Goal: Check status: Check status

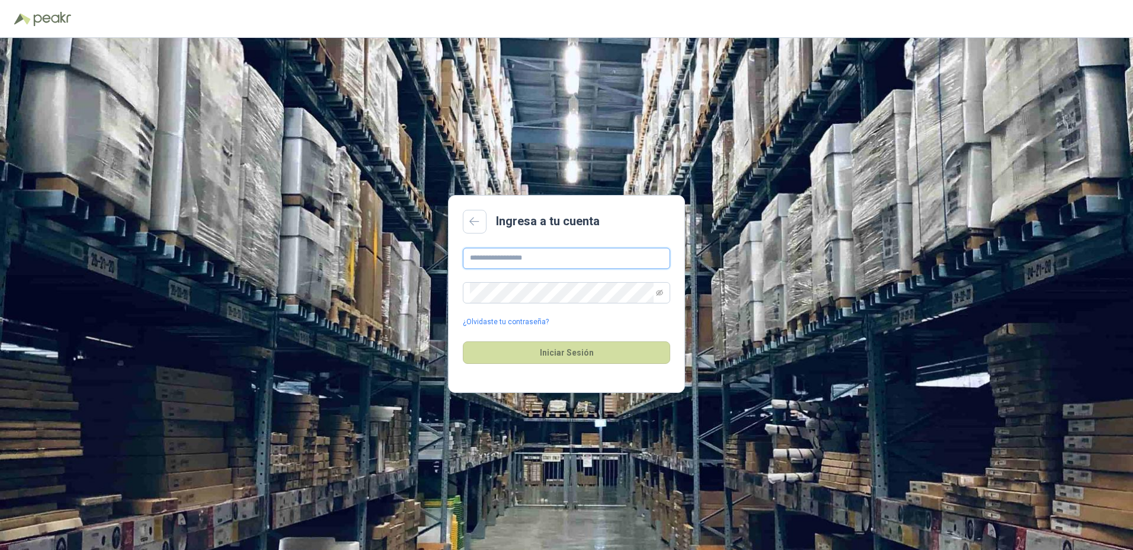
click at [466, 248] on input "text" at bounding box center [566, 258] width 207 height 21
type input "*"
type input "**********"
click at [463, 341] on button "Iniciar Sesión" at bounding box center [566, 352] width 207 height 23
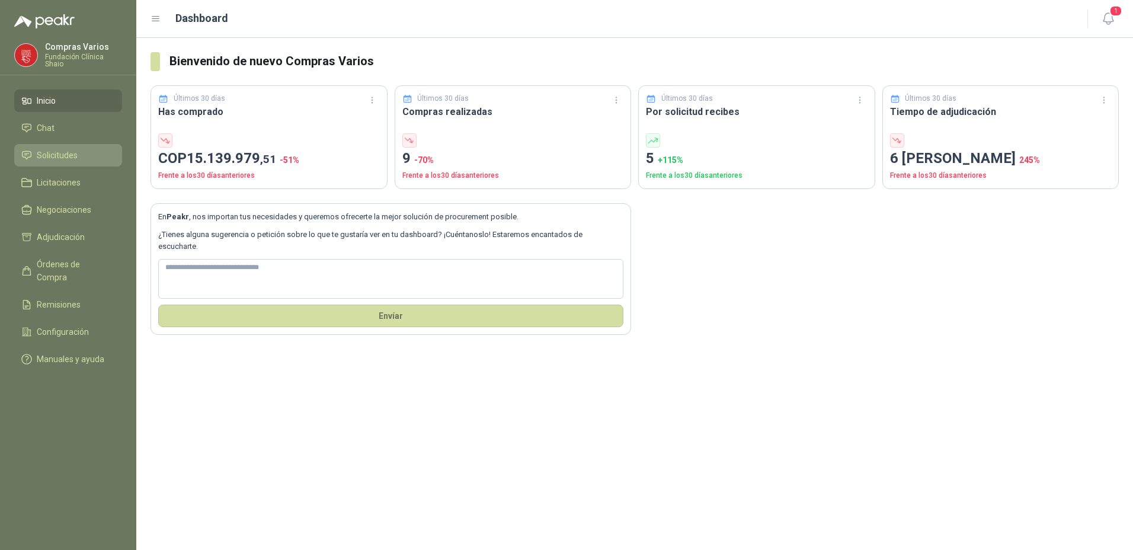
click at [49, 158] on span "Solicitudes" at bounding box center [57, 155] width 41 height 13
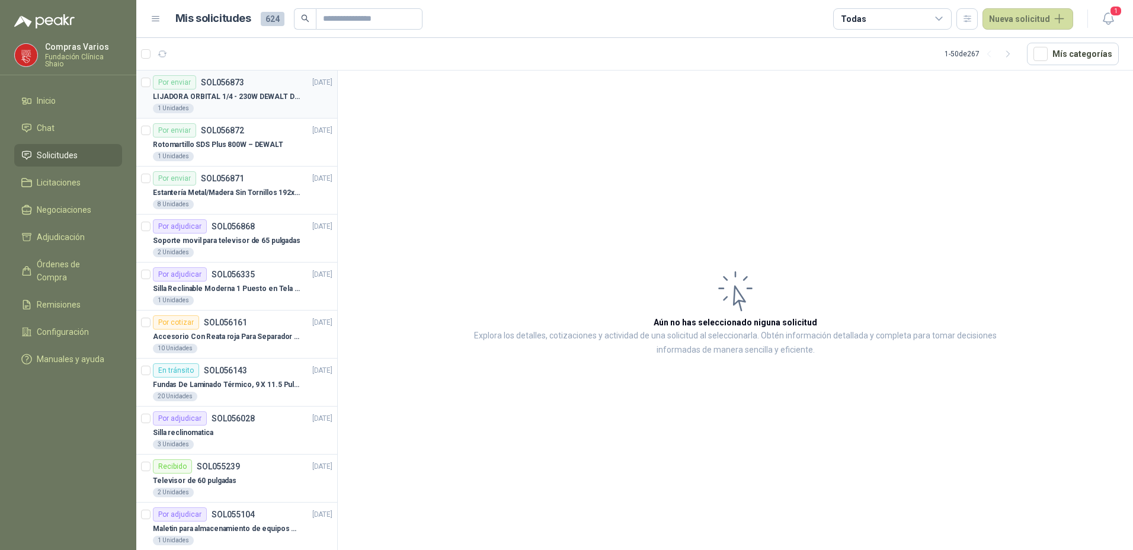
click at [215, 97] on p "LIJADORA ORBITAL 1/4 - 230W DEWALT DWE6411-B3" at bounding box center [227, 96] width 148 height 11
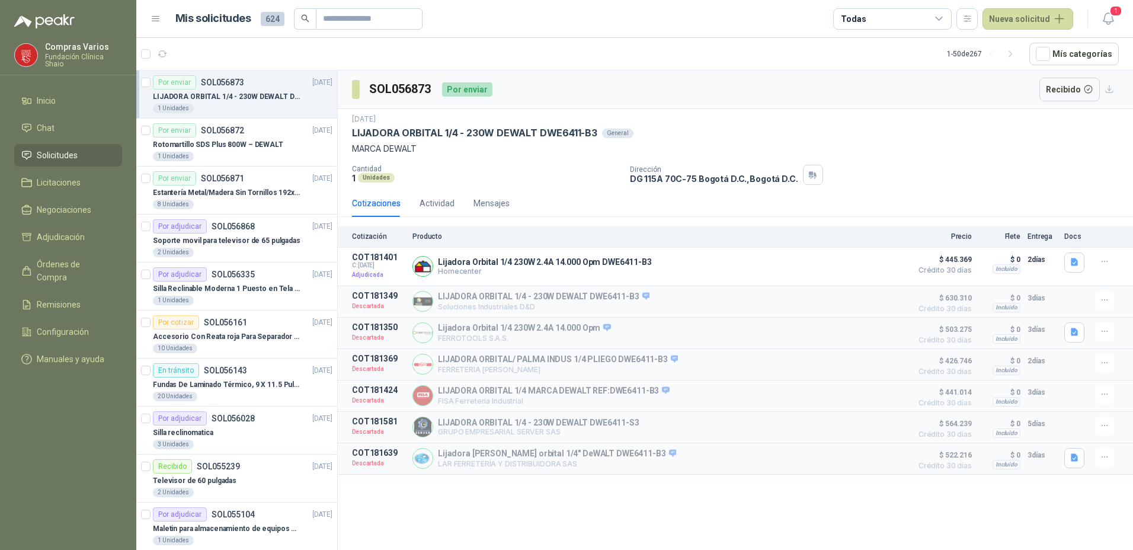
drag, startPoint x: 596, startPoint y: 130, endPoint x: 347, endPoint y: 133, distance: 248.3
click at [347, 133] on div "[DATE] LIJADORA ORBITAL 1/4 - 230W DEWALT DWE6411-B3 General MARCA DEWALT Canti…" at bounding box center [735, 149] width 795 height 81
copy p "LIJADORA ORBITAL 1/4 - 230W DEWALT DWE6411-B3"
click at [215, 149] on p "Rotomartillo SDS Plus 800W – DEWALT" at bounding box center [218, 144] width 130 height 11
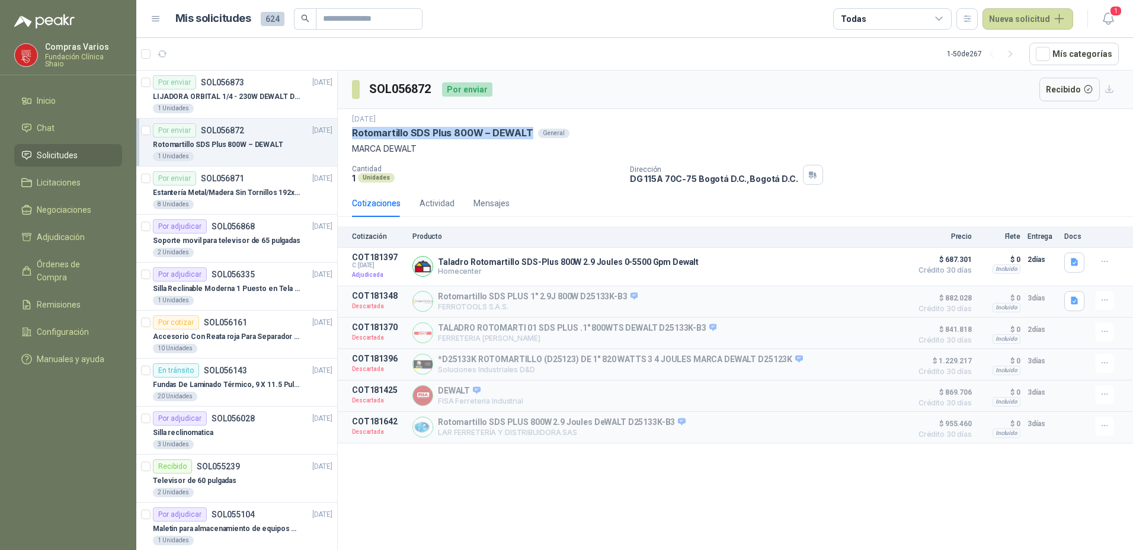
drag, startPoint x: 527, startPoint y: 134, endPoint x: 350, endPoint y: 133, distance: 177.8
click at [350, 133] on div "[DATE] Rotomartillo SDS Plus 800W – DEWALT General MARCA DEWALT Cantidad 1 Unid…" at bounding box center [735, 149] width 795 height 81
copy p "Rotomartillo SDS Plus 800W – DEWALT"
